Goal: Task Accomplishment & Management: Manage account settings

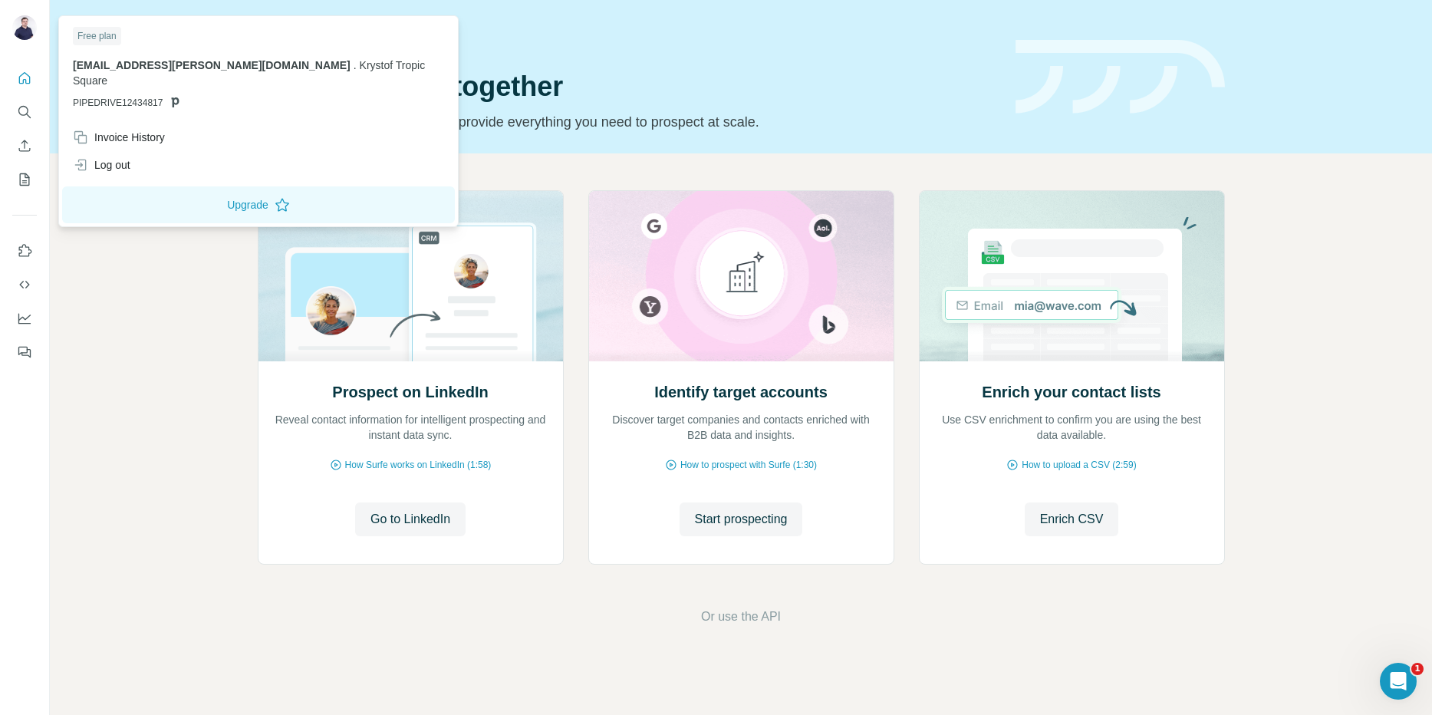
click at [19, 35] on img at bounding box center [24, 27] width 25 height 25
click at [180, 64] on span "[EMAIL_ADDRESS][PERSON_NAME][DOMAIN_NAME]" at bounding box center [212, 65] width 278 height 12
click at [180, 186] on button "Upgrade" at bounding box center [258, 204] width 393 height 37
